Goal: Task Accomplishment & Management: Manage account settings

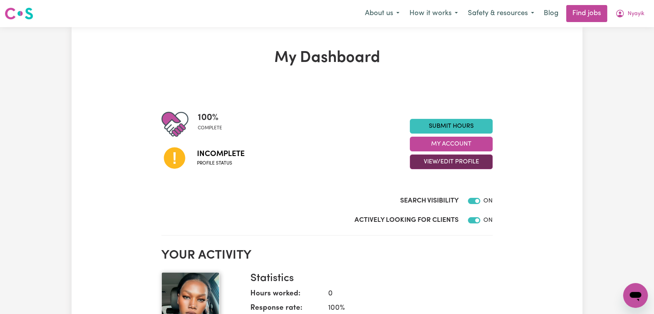
click at [443, 162] on button "View/Edit Profile" at bounding box center [451, 161] width 83 height 15
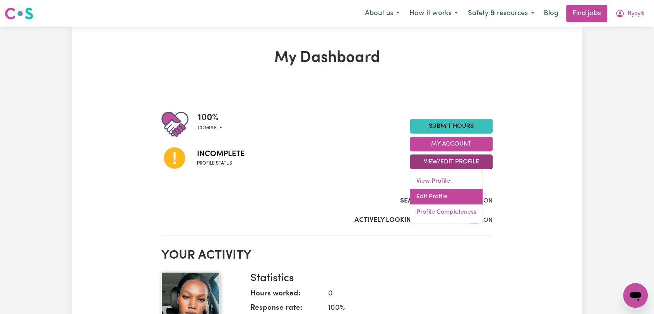
click at [454, 191] on link "Edit Profile" at bounding box center [446, 196] width 72 height 15
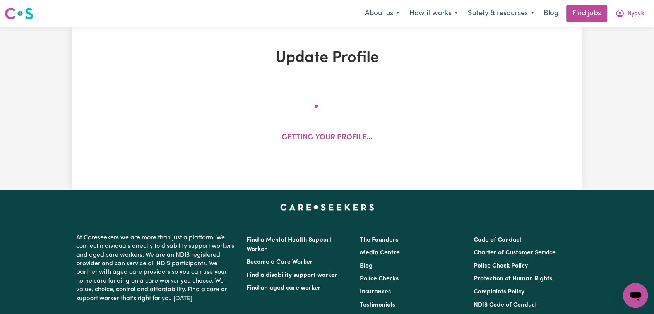
select select "female"
select select "Australian Citizen"
select select "Studying a healthcare related degree or qualification"
select select "45"
select select "60"
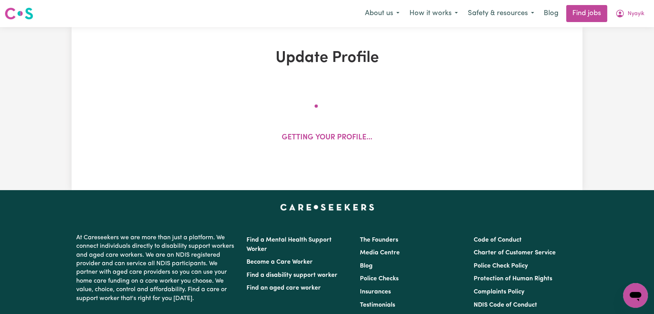
select select "75"
select select "86"
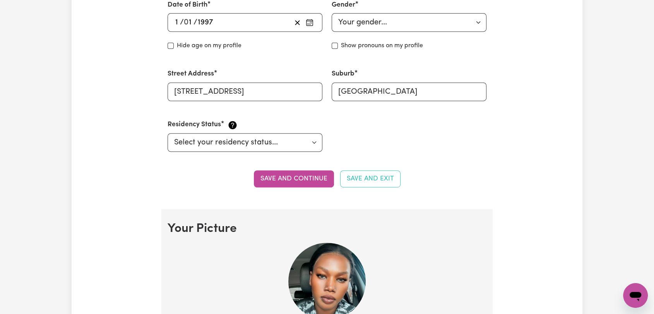
scroll to position [515, 0]
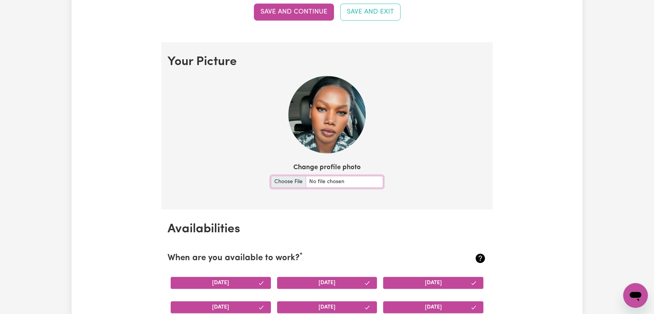
click at [273, 180] on input "Change profile photo" at bounding box center [327, 182] width 112 height 12
type input "C:\fakepath\Nyayik Bol - Picture 2.jpeg"
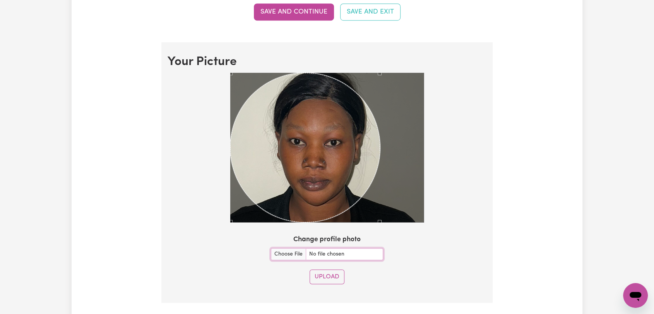
click at [413, 246] on section "Your Picture Change profile photo Upload" at bounding box center [326, 172] width 331 height 260
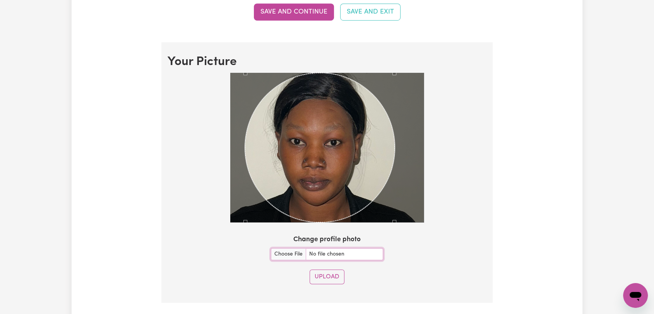
click at [328, 174] on div "Use the arrow keys to move the crop selection area" at bounding box center [320, 148] width 150 height 150
click at [329, 279] on button "Upload" at bounding box center [326, 276] width 35 height 15
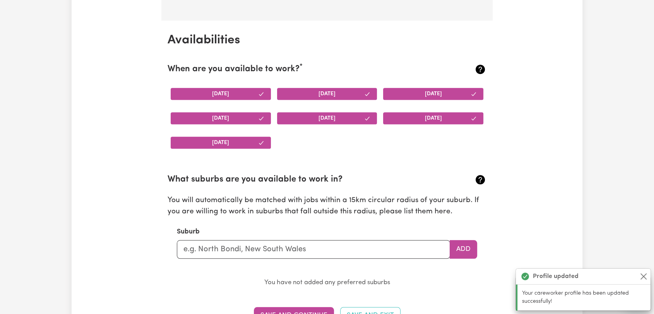
scroll to position [724, 0]
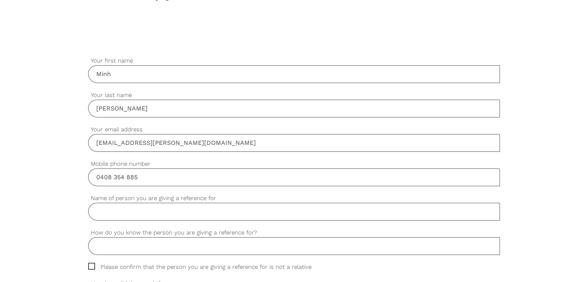
scroll to position [155, 0]
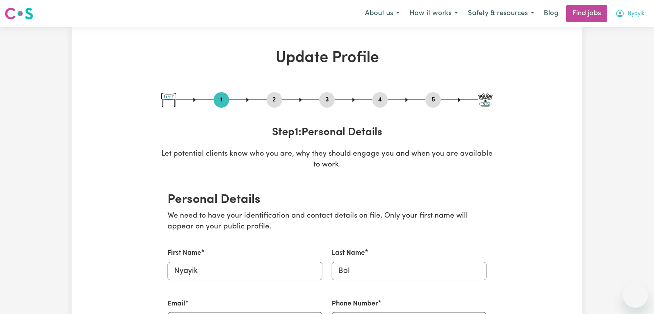
click at [628, 17] on span "Nyayik" at bounding box center [635, 14] width 17 height 9
click at [613, 59] on link "Logout" at bounding box center [617, 59] width 61 height 15
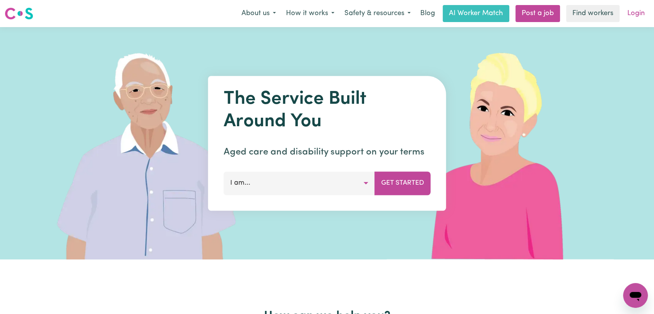
click at [634, 12] on link "Login" at bounding box center [635, 13] width 27 height 17
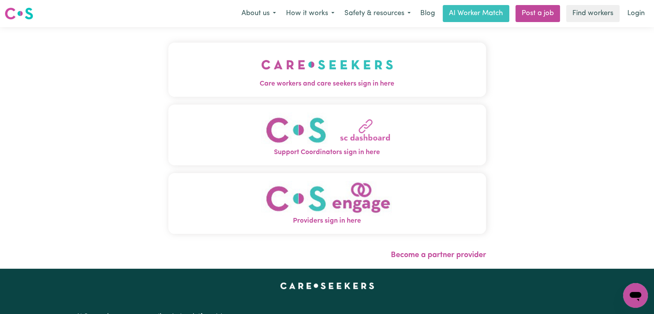
click at [261, 70] on img "Care workers and care seekers sign in here" at bounding box center [327, 64] width 132 height 29
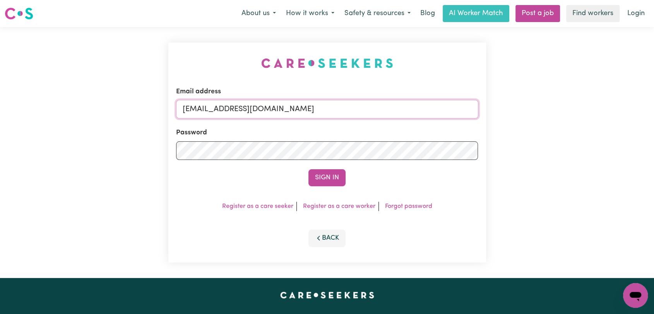
click at [317, 110] on input "onboardingcs@careseekers.com.au" at bounding box center [327, 109] width 302 height 19
click at [225, 109] on input "Superuser~jakedworkin@hotmail.com" at bounding box center [327, 109] width 302 height 19
drag, startPoint x: 223, startPoint y: 107, endPoint x: 362, endPoint y: 116, distance: 139.1
click at [362, 116] on input "Superuser~jakedworkin@hotmail.com" at bounding box center [327, 109] width 302 height 19
type input "Superuser~jatinarya2056@gmail.com"
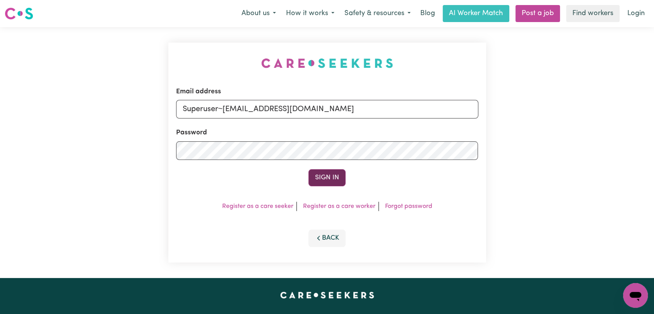
click at [322, 176] on button "Sign In" at bounding box center [326, 177] width 37 height 17
